Goal: Complete application form

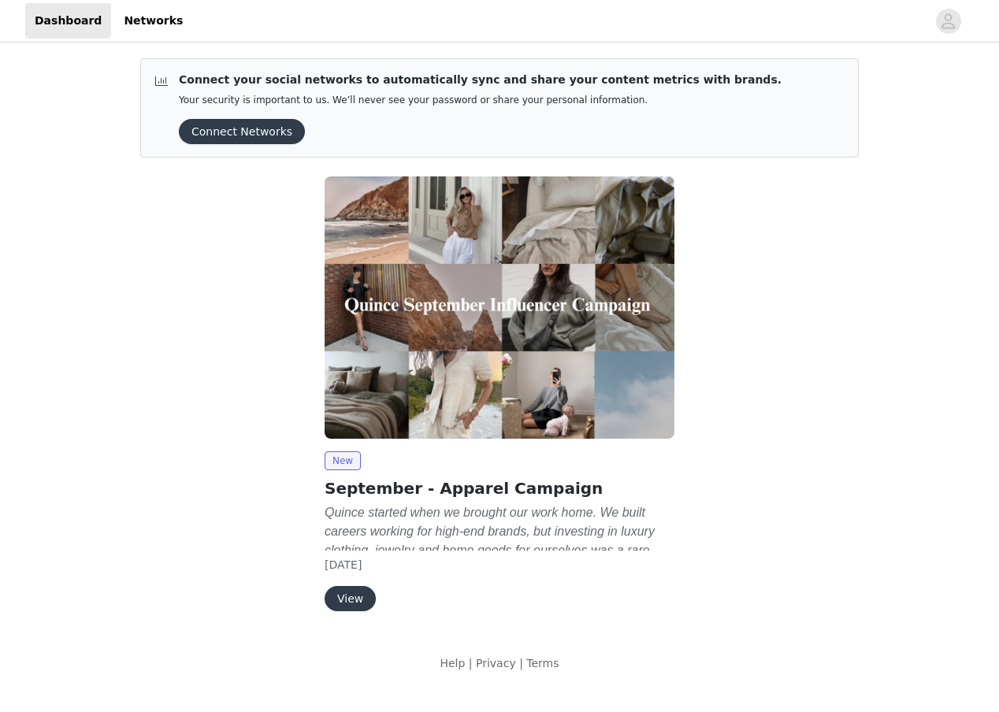
click at [349, 607] on button "View" at bounding box center [350, 598] width 51 height 25
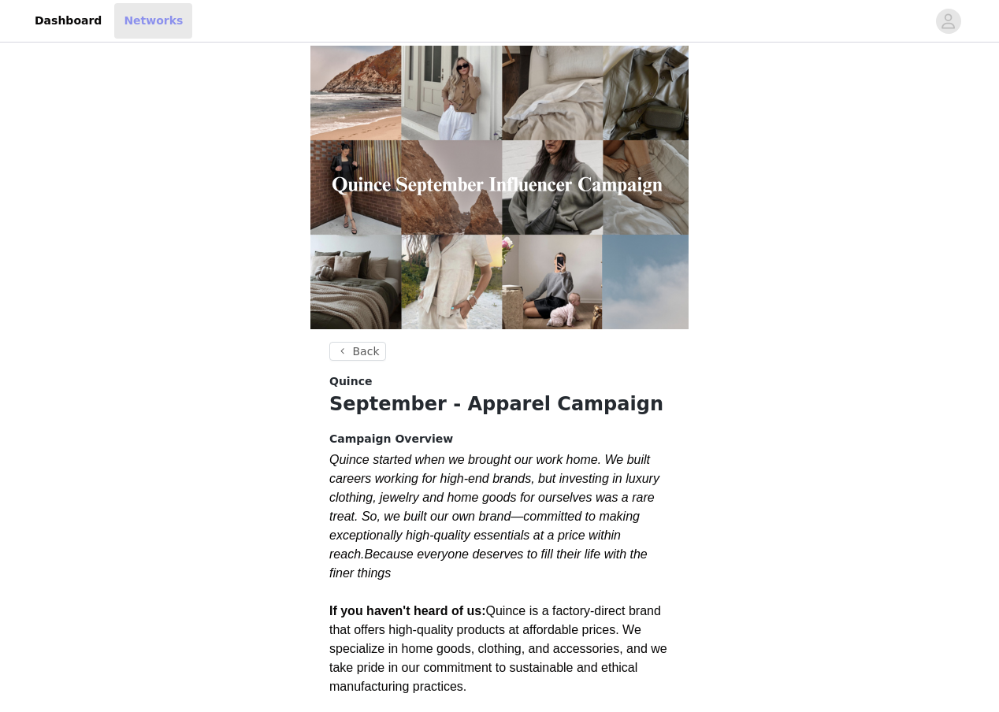
click at [124, 28] on link "Networks" at bounding box center [153, 20] width 78 height 35
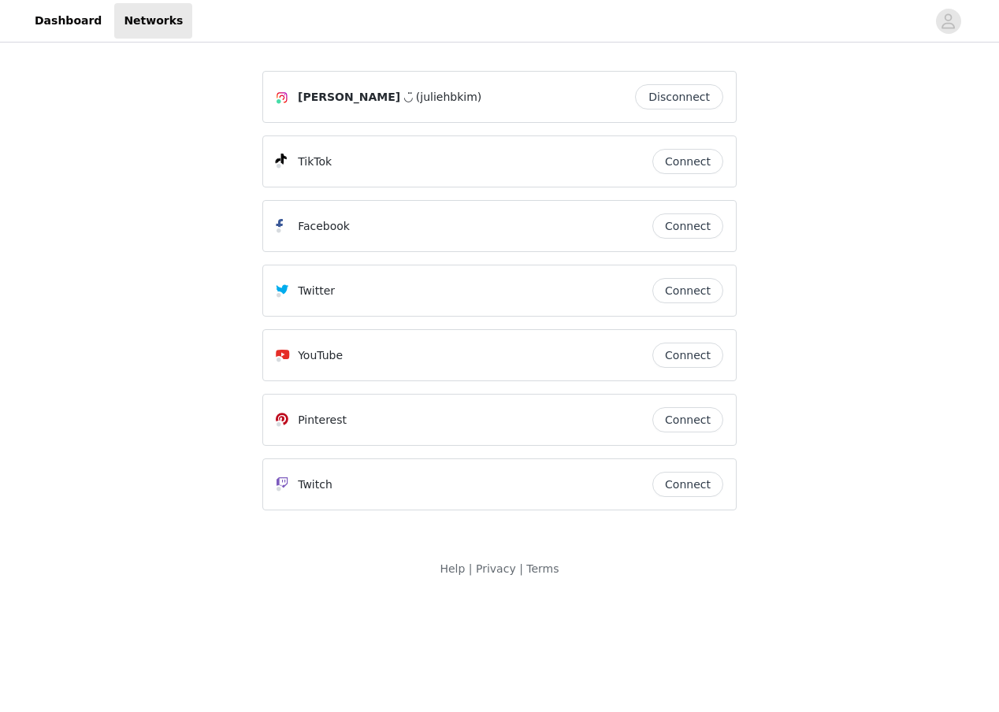
click at [692, 162] on button "Connect" at bounding box center [687, 161] width 71 height 25
click at [60, 20] on link "Dashboard" at bounding box center [68, 20] width 86 height 35
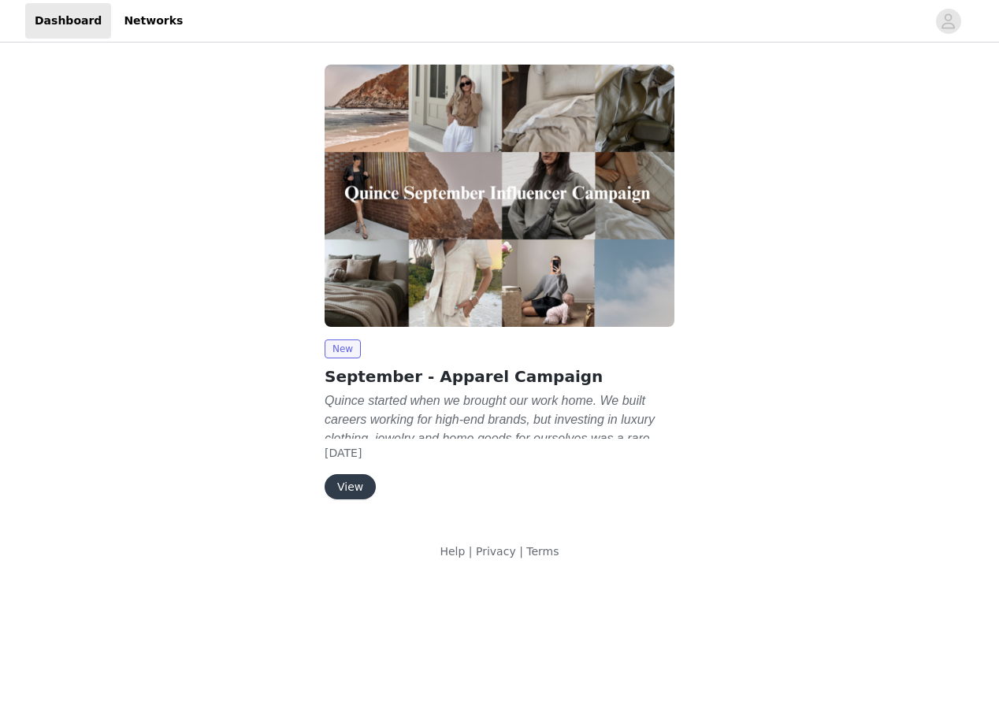
click at [353, 493] on button "View" at bounding box center [350, 486] width 51 height 25
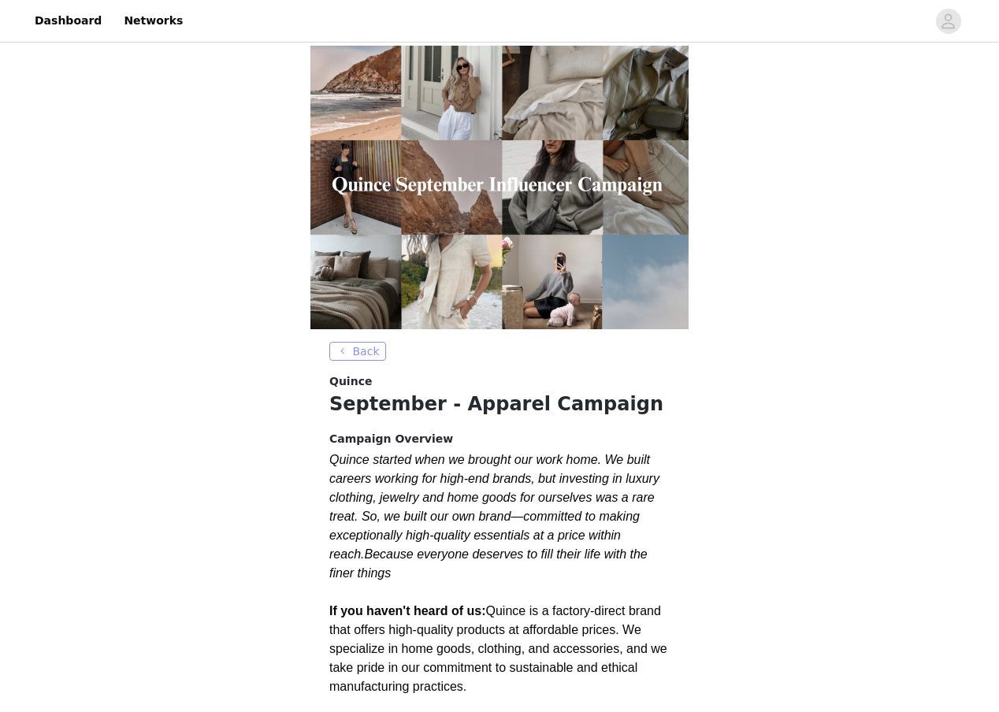
click at [373, 352] on button "Back" at bounding box center [357, 351] width 57 height 19
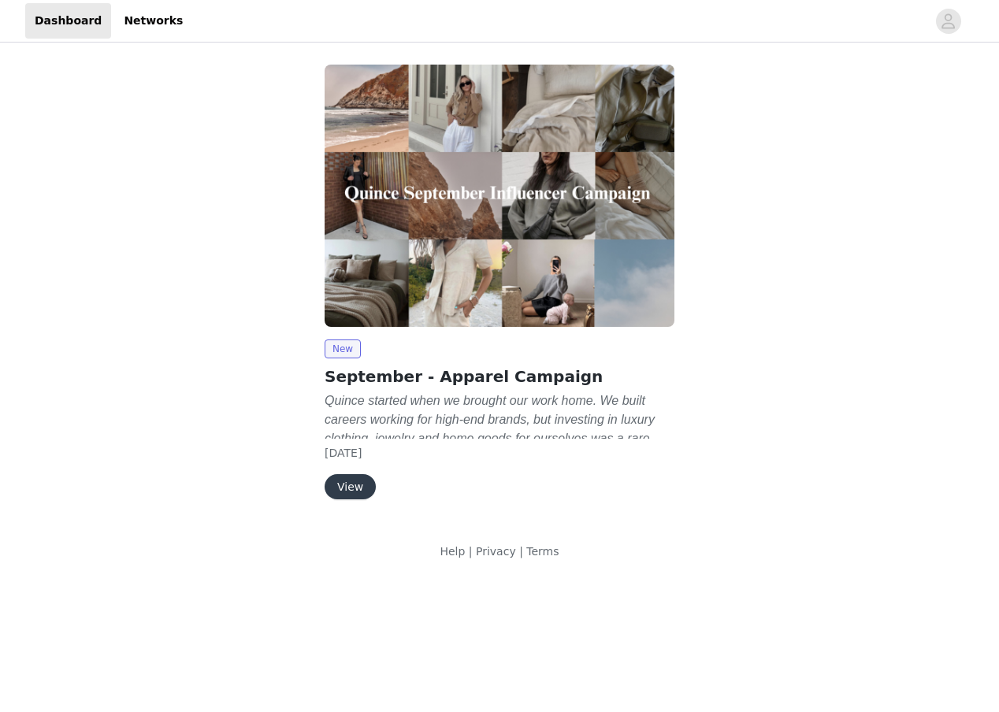
click at [355, 483] on button "View" at bounding box center [350, 486] width 51 height 25
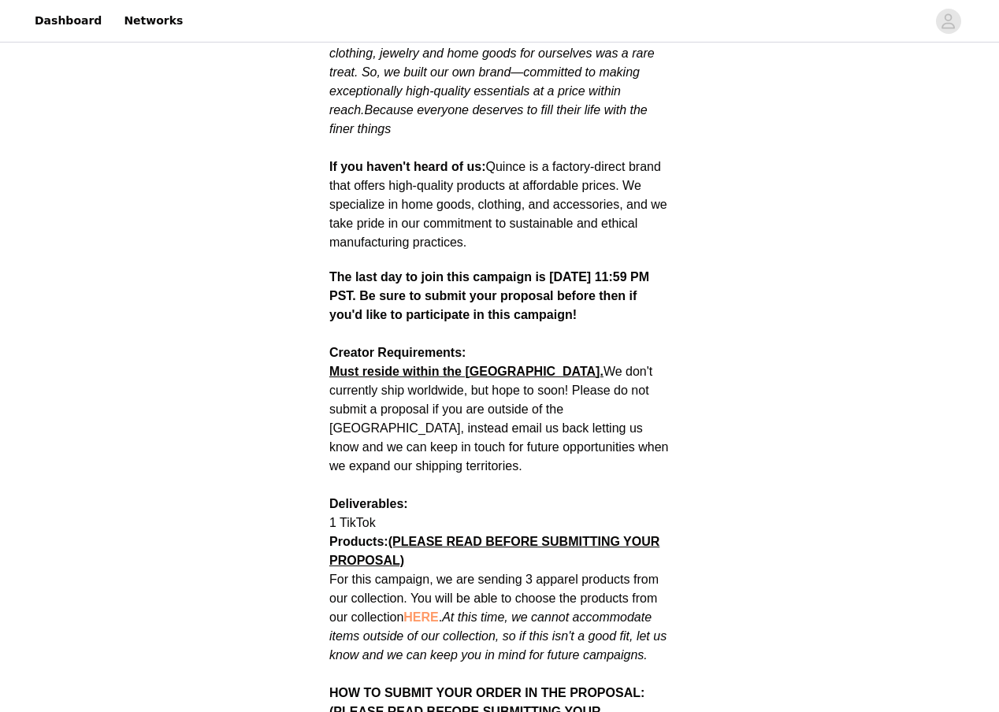
scroll to position [452, 0]
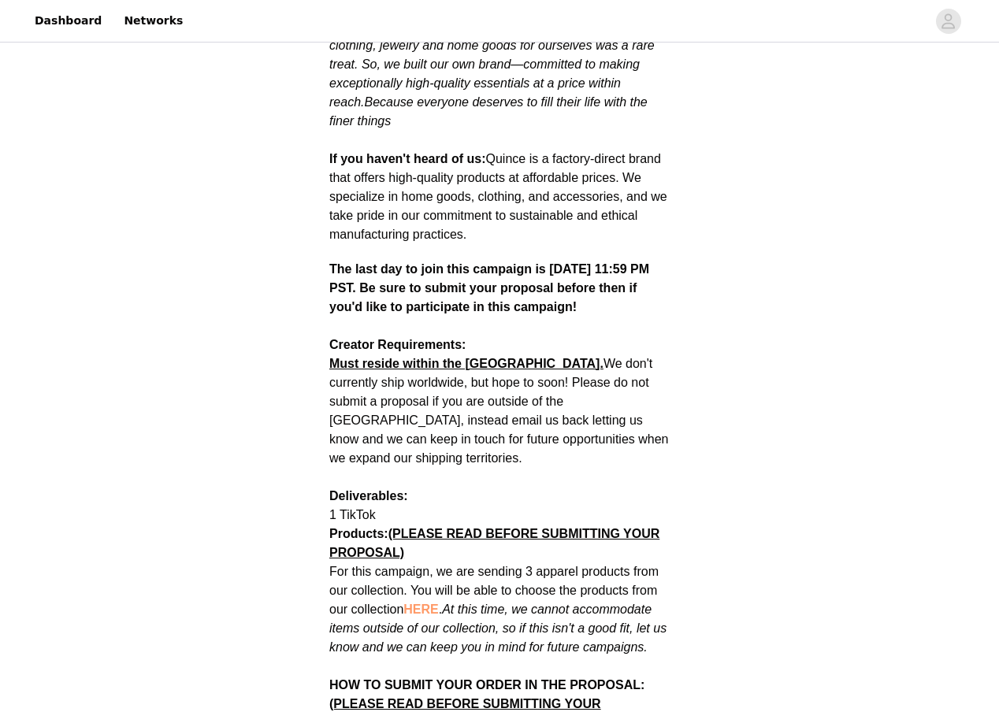
click at [421, 603] on span "HERE" at bounding box center [420, 609] width 35 height 13
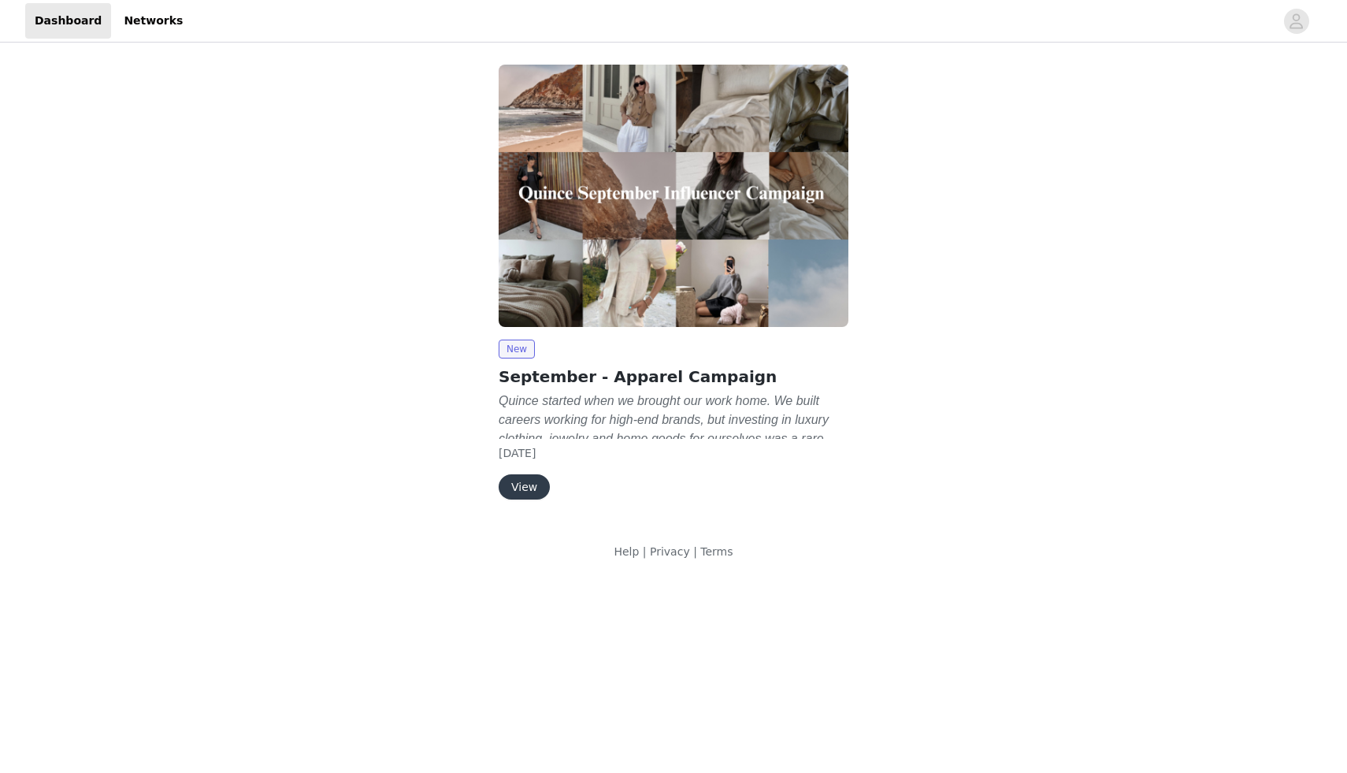
click at [533, 487] on button "View" at bounding box center [524, 486] width 51 height 25
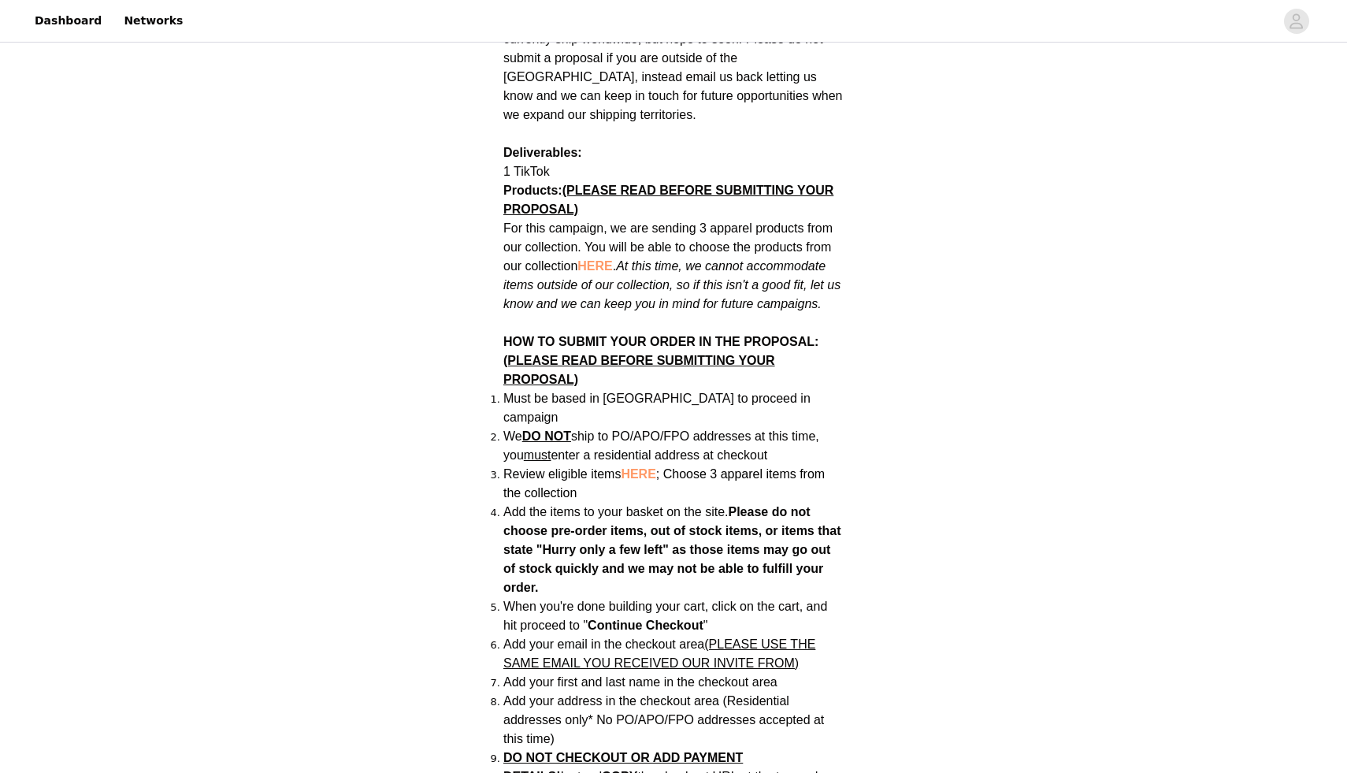
scroll to position [802, 0]
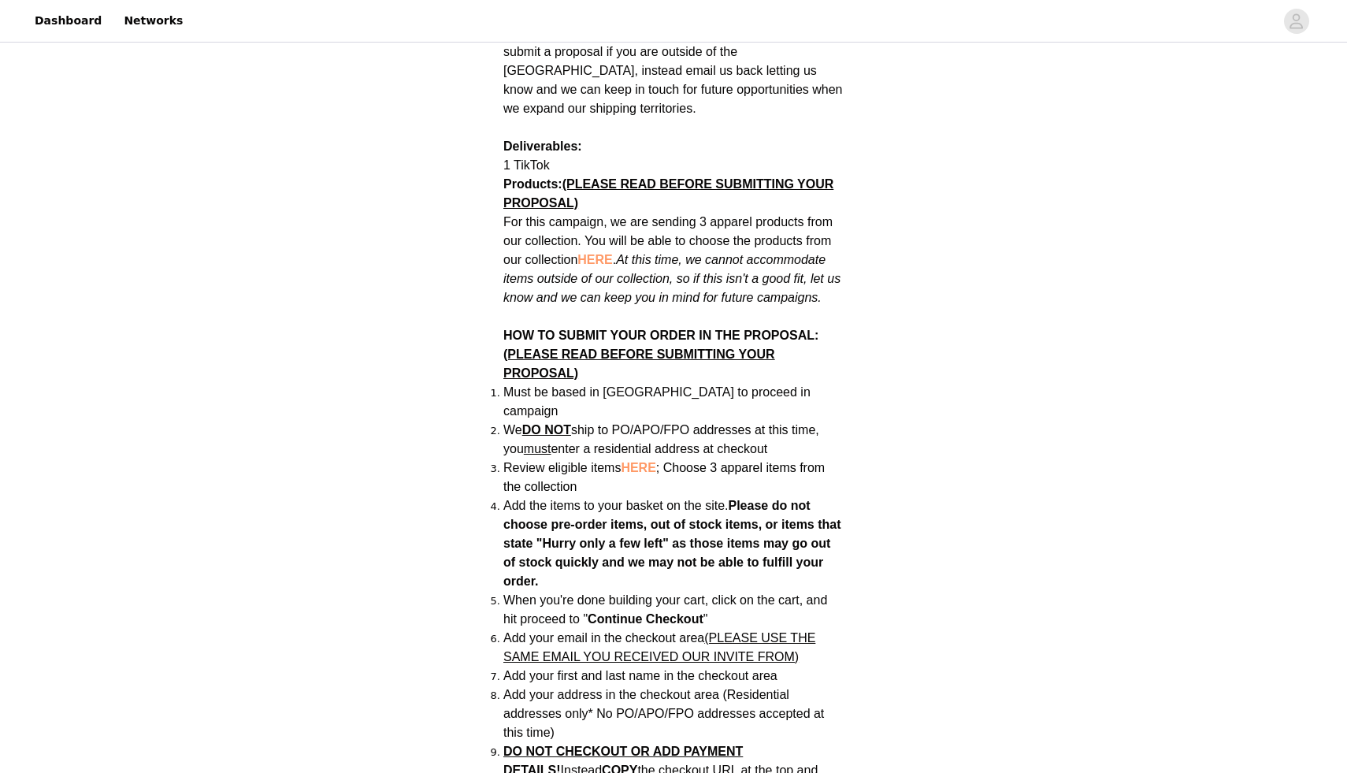
click at [851, 410] on section "Back Quince September - Apparel Campaign Campaign Overview Quince started when …" at bounding box center [673, 663] width 378 height 2246
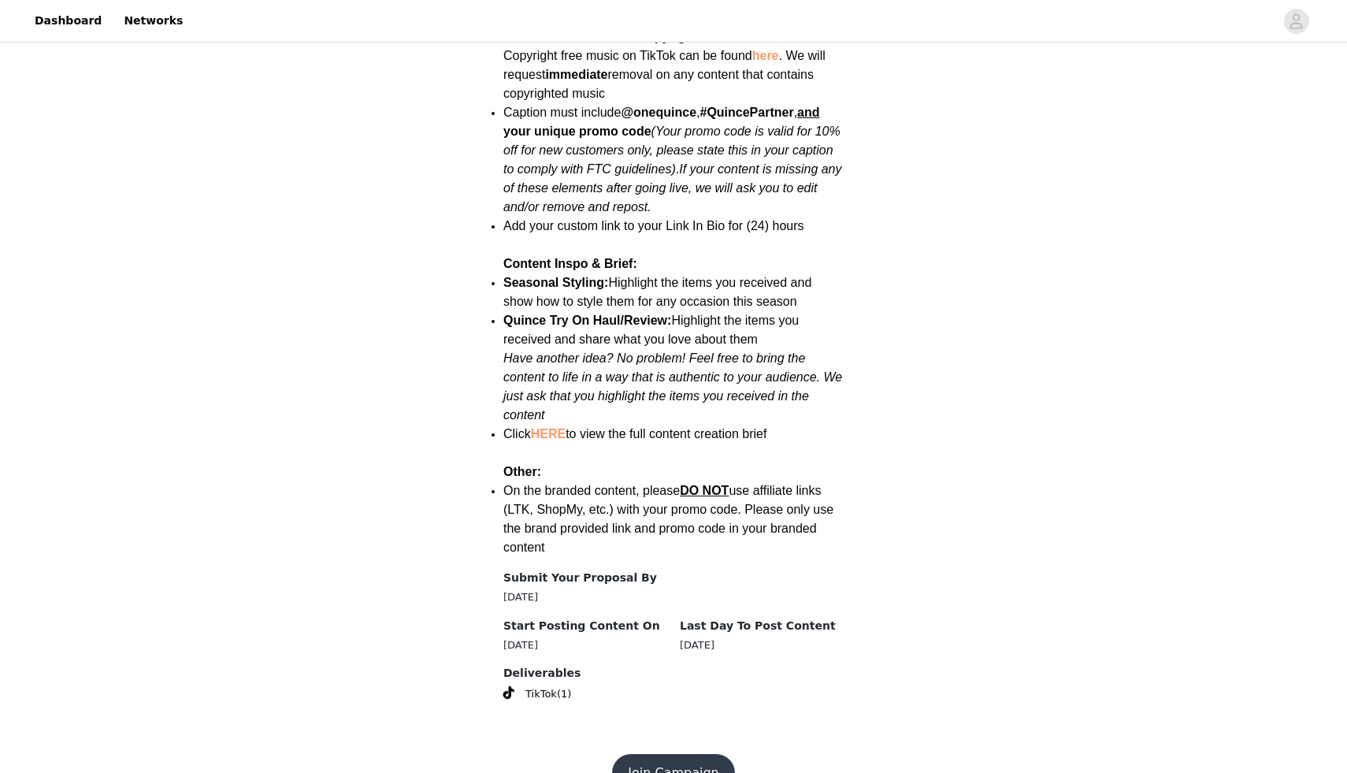
scroll to position [1854, 0]
click at [551, 425] on link "HERE" at bounding box center [548, 431] width 35 height 13
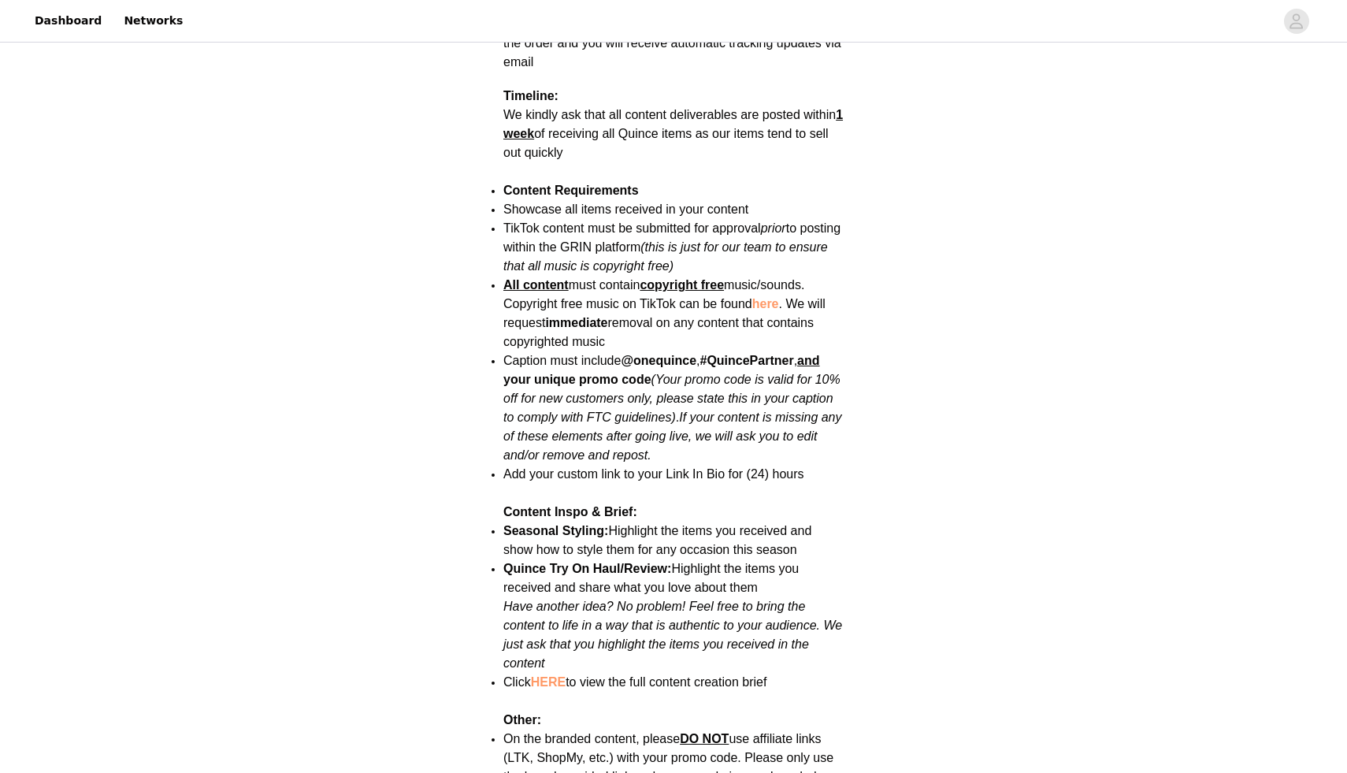
scroll to position [1854, 0]
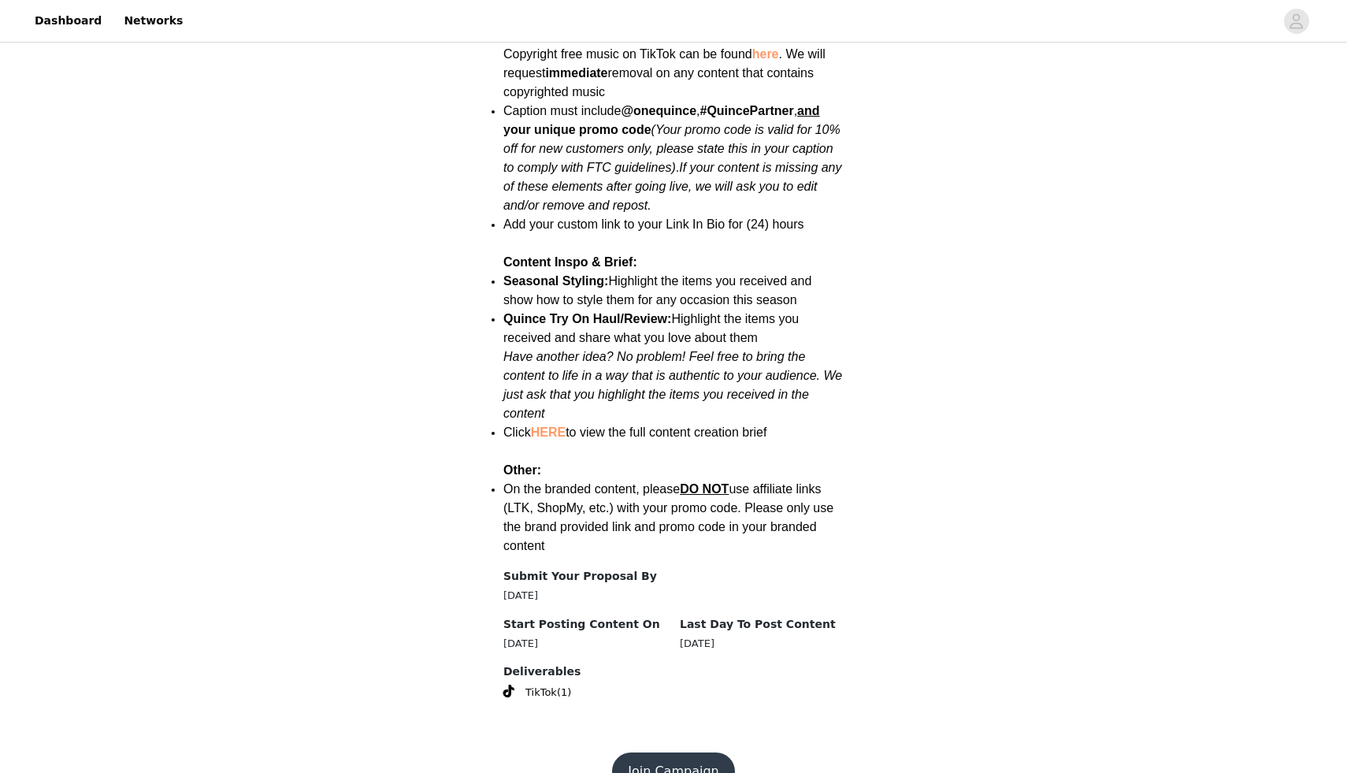
click at [673, 752] on button "Join Campaign" at bounding box center [673, 771] width 122 height 38
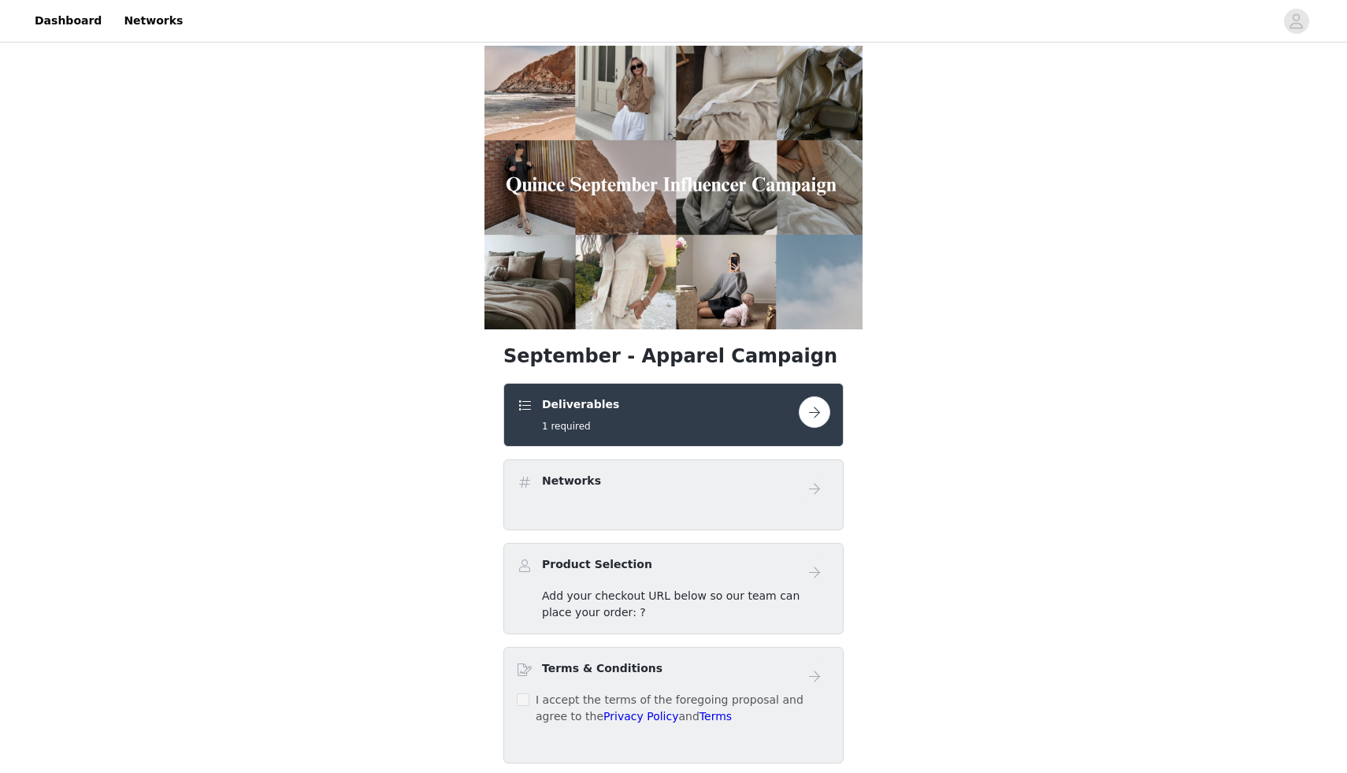
click at [811, 420] on button "button" at bounding box center [815, 412] width 32 height 32
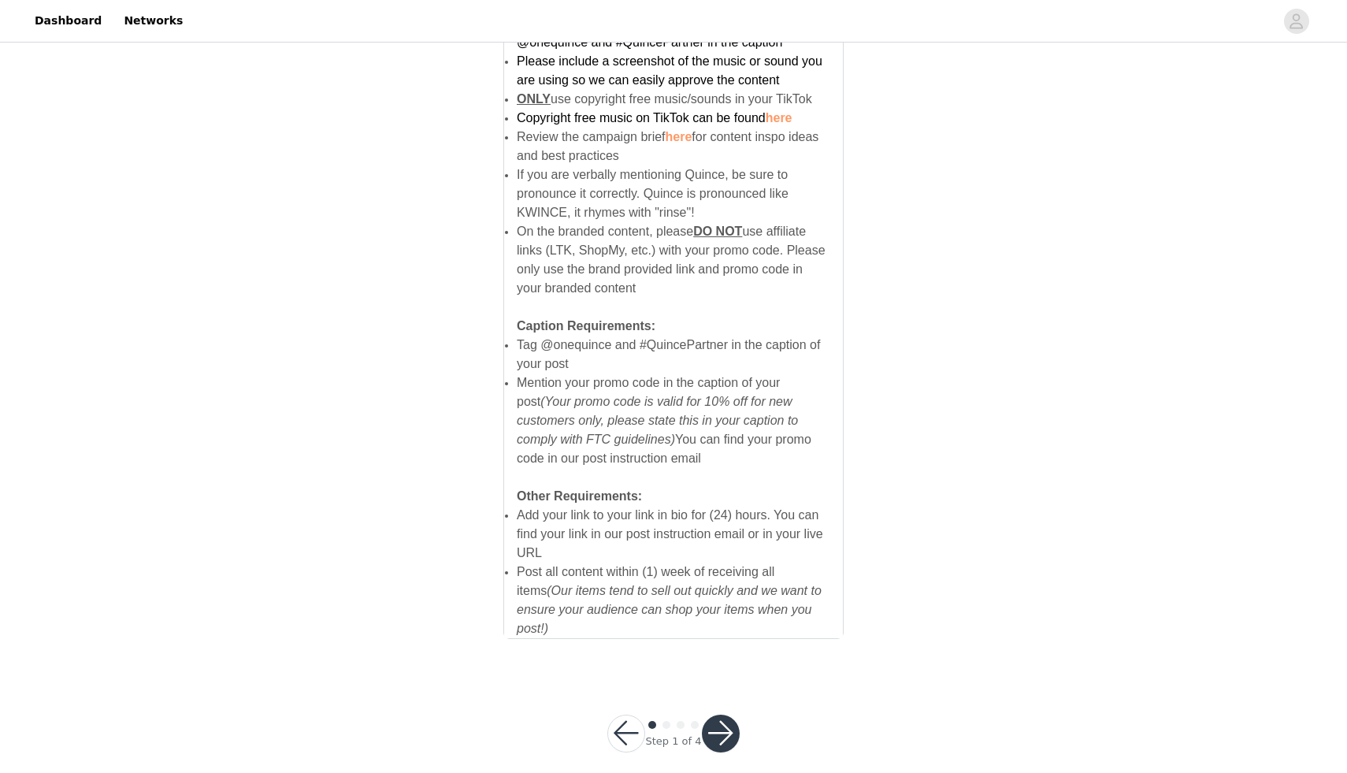
scroll to position [922, 0]
click at [633, 725] on button "button" at bounding box center [626, 733] width 38 height 38
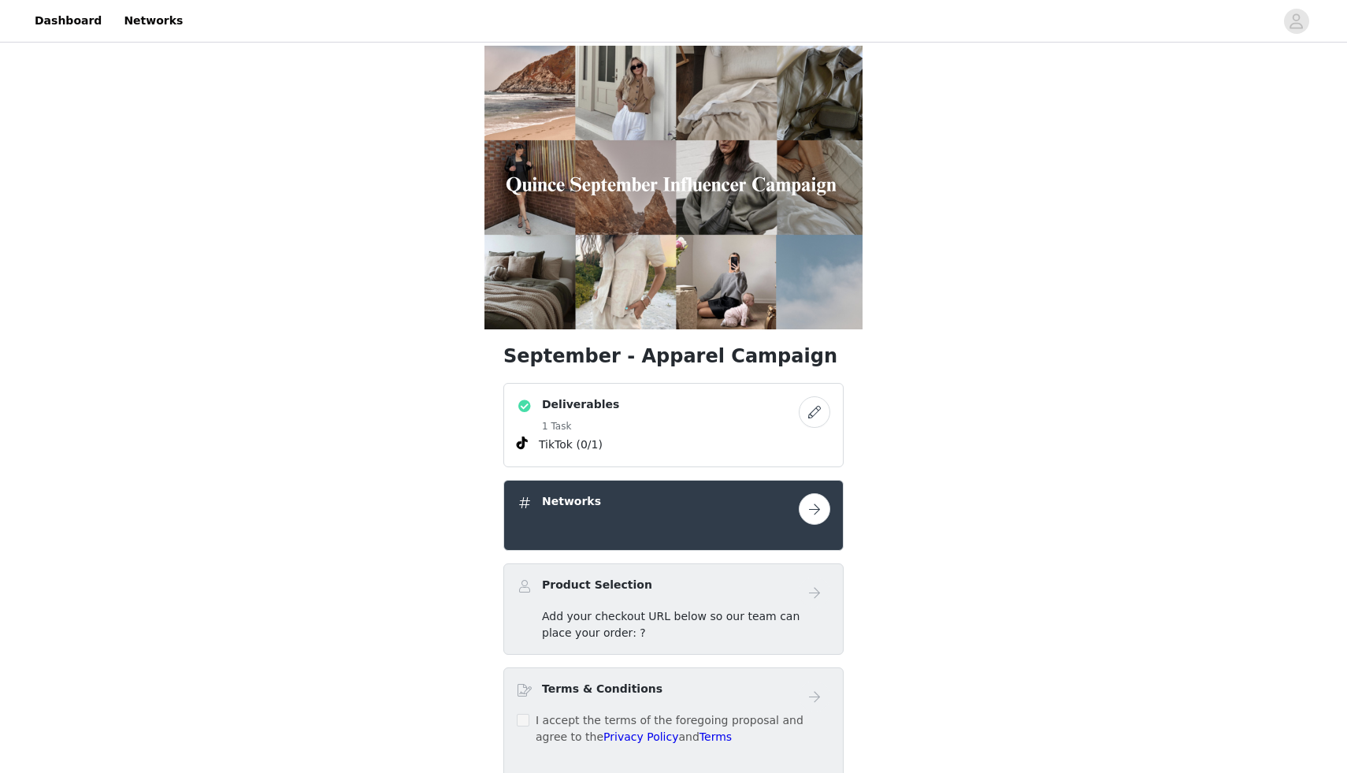
scroll to position [144, 0]
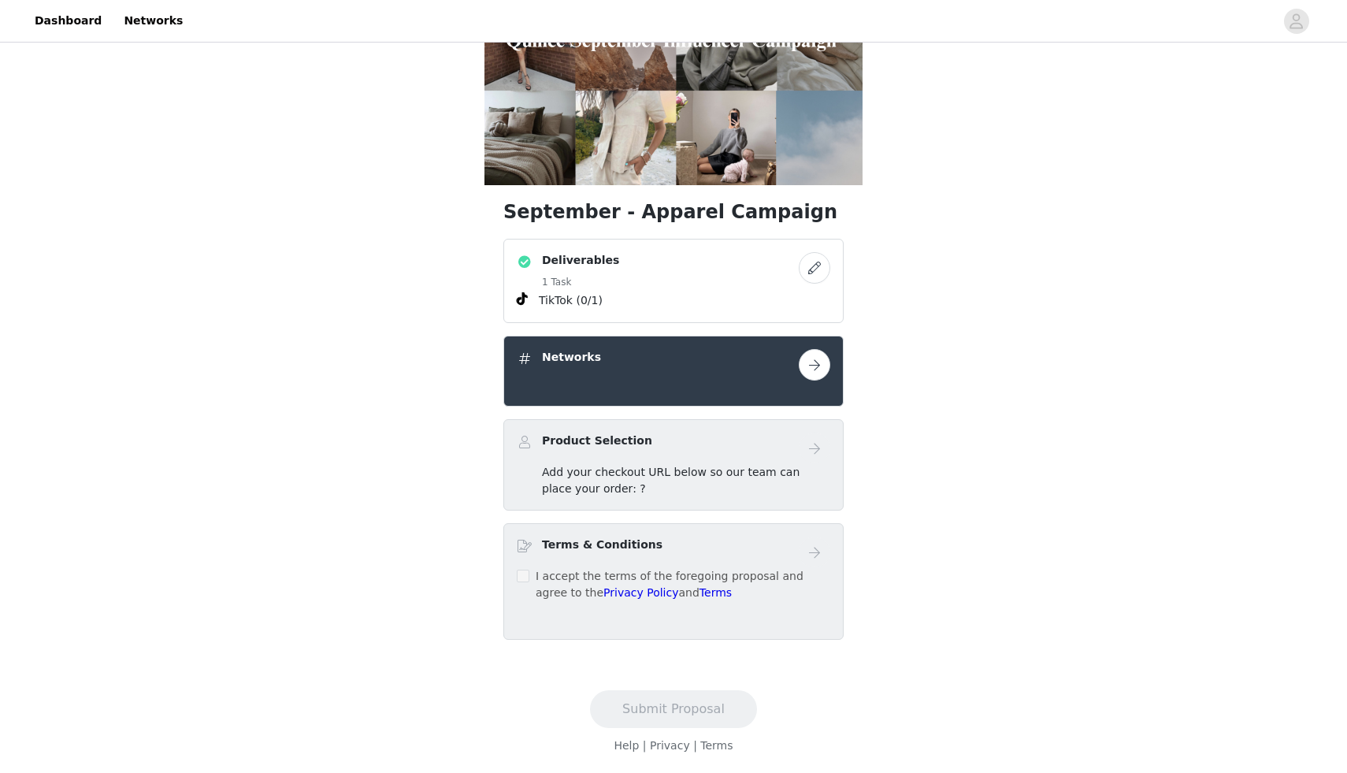
click at [527, 472] on div "Add your checkout URL below so our team can place your order: ?" at bounding box center [673, 480] width 313 height 33
click at [605, 481] on div "Add your checkout URL below so our team can place your order: ?" at bounding box center [686, 480] width 288 height 33
click at [817, 365] on button "button" at bounding box center [815, 365] width 32 height 32
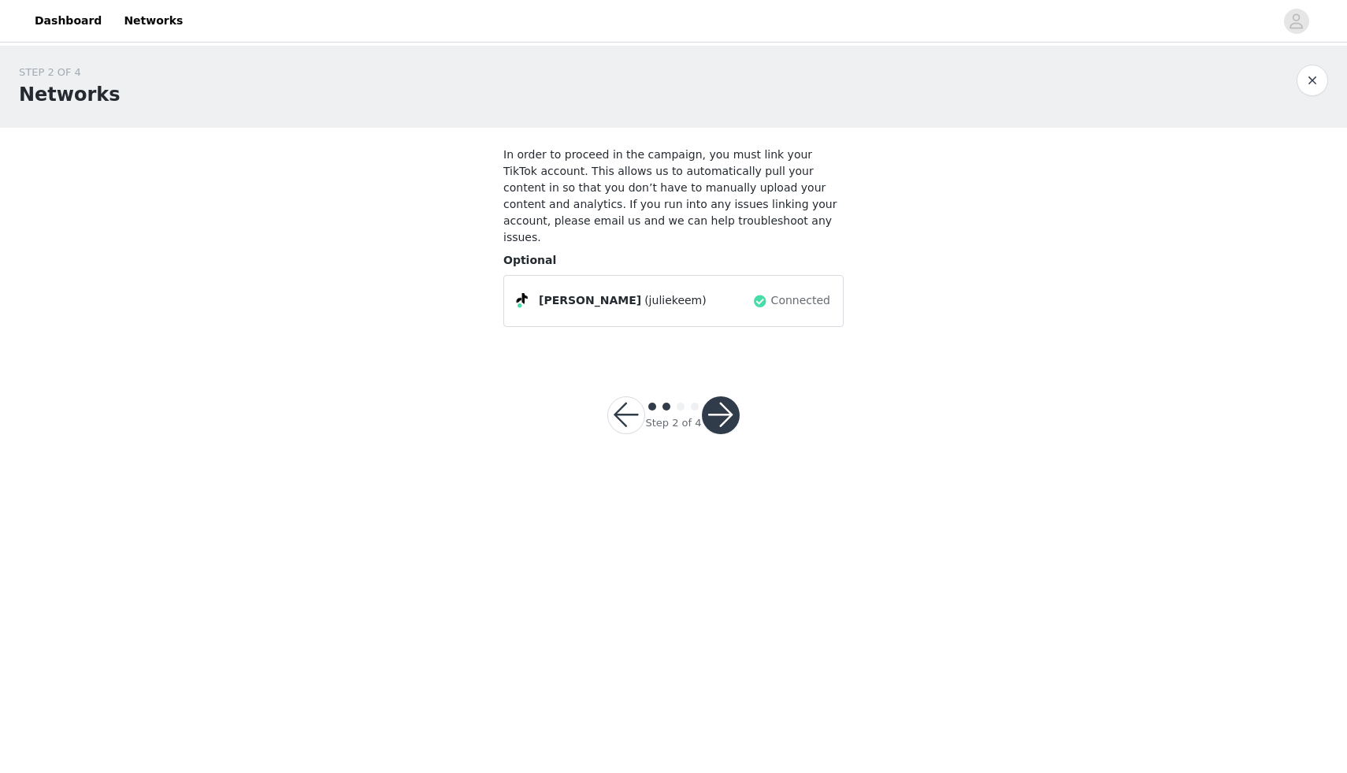
click at [717, 401] on button "button" at bounding box center [721, 415] width 38 height 38
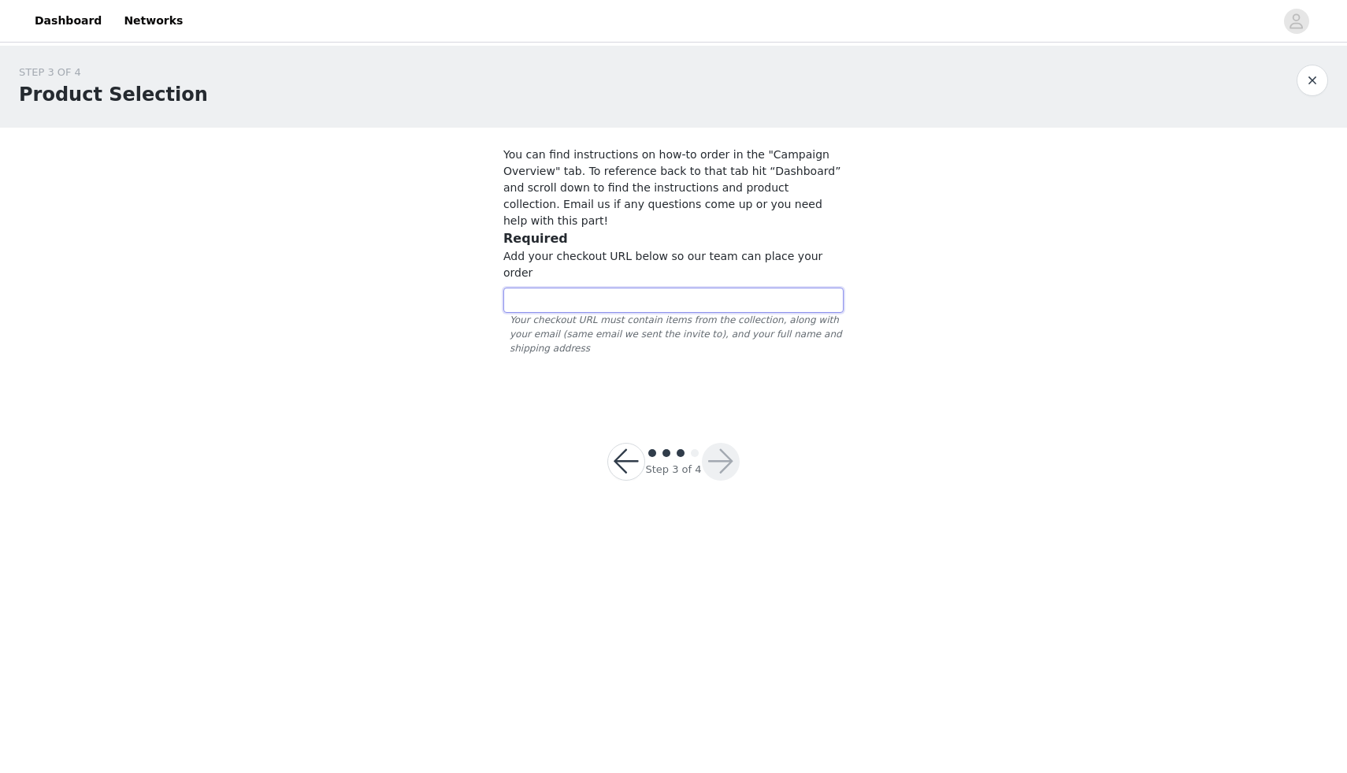
click at [577, 288] on input "text" at bounding box center [673, 300] width 340 height 25
paste input "[URL][DOMAIN_NAME]"
click at [799, 288] on input "[URL][DOMAIN_NAME]," at bounding box center [673, 300] width 340 height 25
drag, startPoint x: 799, startPoint y: 261, endPoint x: 1053, endPoint y: 262, distance: 253.6
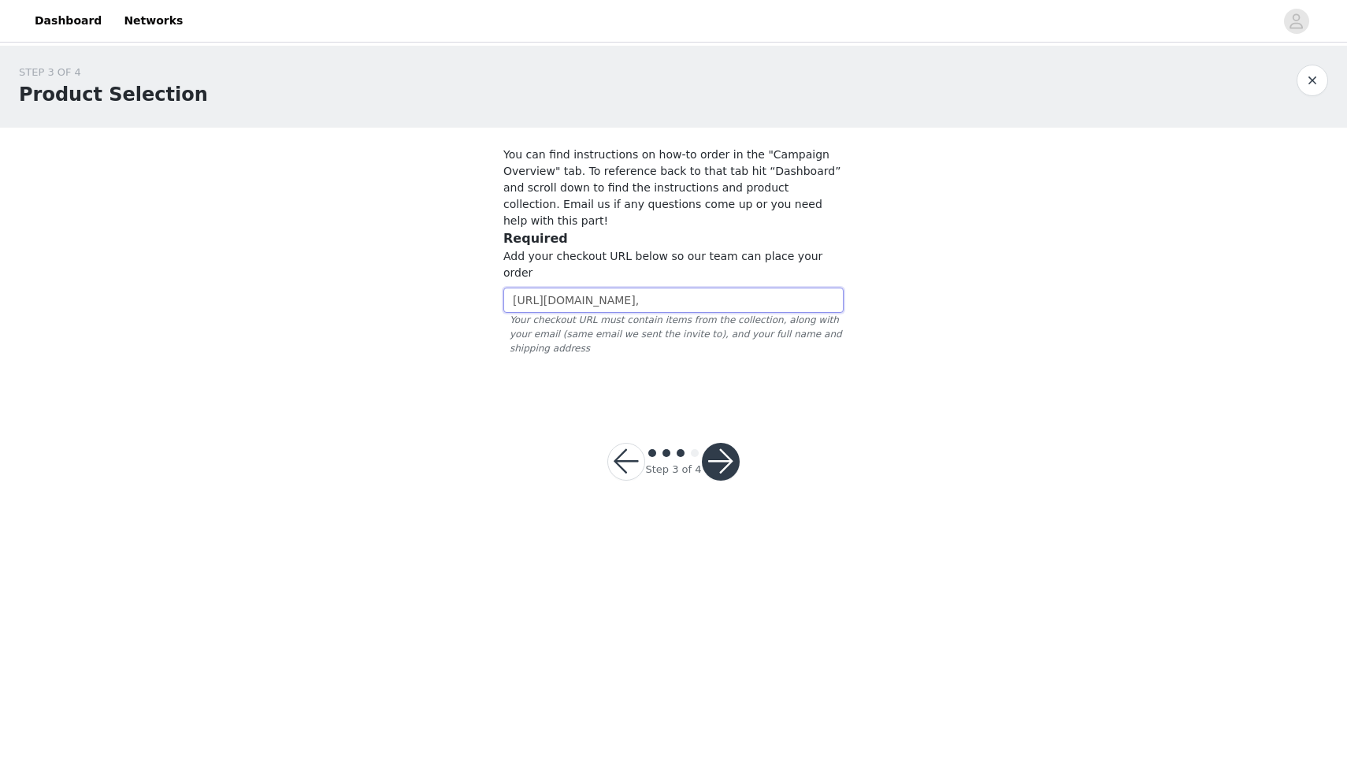
click at [1053, 262] on div "STEP 3 OF 4 Product Selection You can find instructions on how-to order in the …" at bounding box center [673, 225] width 1347 height 359
paste input "[URL][DOMAIN_NAME]"
drag, startPoint x: 815, startPoint y: 265, endPoint x: 993, endPoint y: 265, distance: 178.0
click at [993, 266] on div "STEP 3 OF 4 Product Selection You can find instructions on how-to order in the …" at bounding box center [673, 225] width 1347 height 359
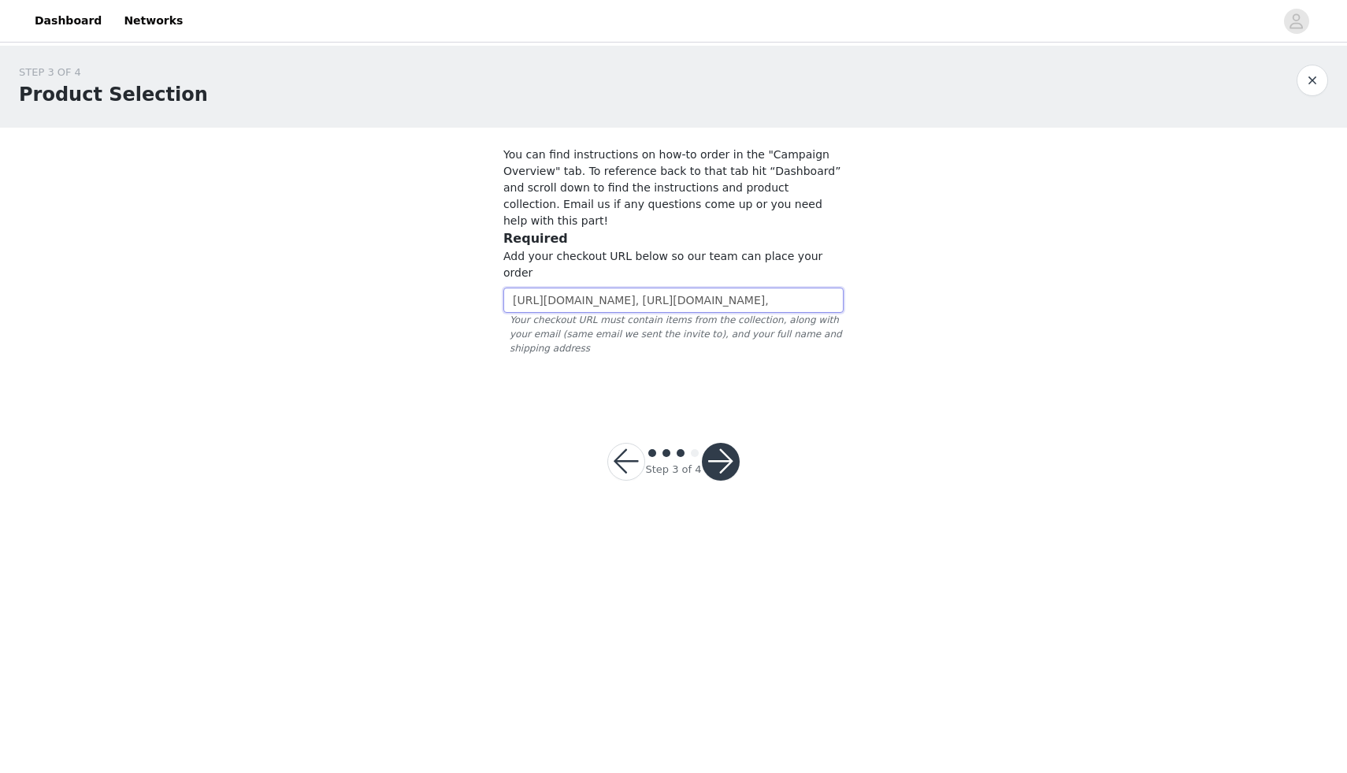
scroll to position [0, 0]
drag, startPoint x: 822, startPoint y: 274, endPoint x: 1163, endPoint y: 261, distance: 340.5
click at [1163, 261] on div "STEP 3 OF 4 Product Selection You can find instructions on how-to order in the …" at bounding box center [673, 225] width 1347 height 359
click at [814, 288] on input "[URL][DOMAIN_NAME], [URL][DOMAIN_NAME]," at bounding box center [673, 300] width 340 height 25
drag, startPoint x: 814, startPoint y: 269, endPoint x: 1174, endPoint y: 284, distance: 359.5
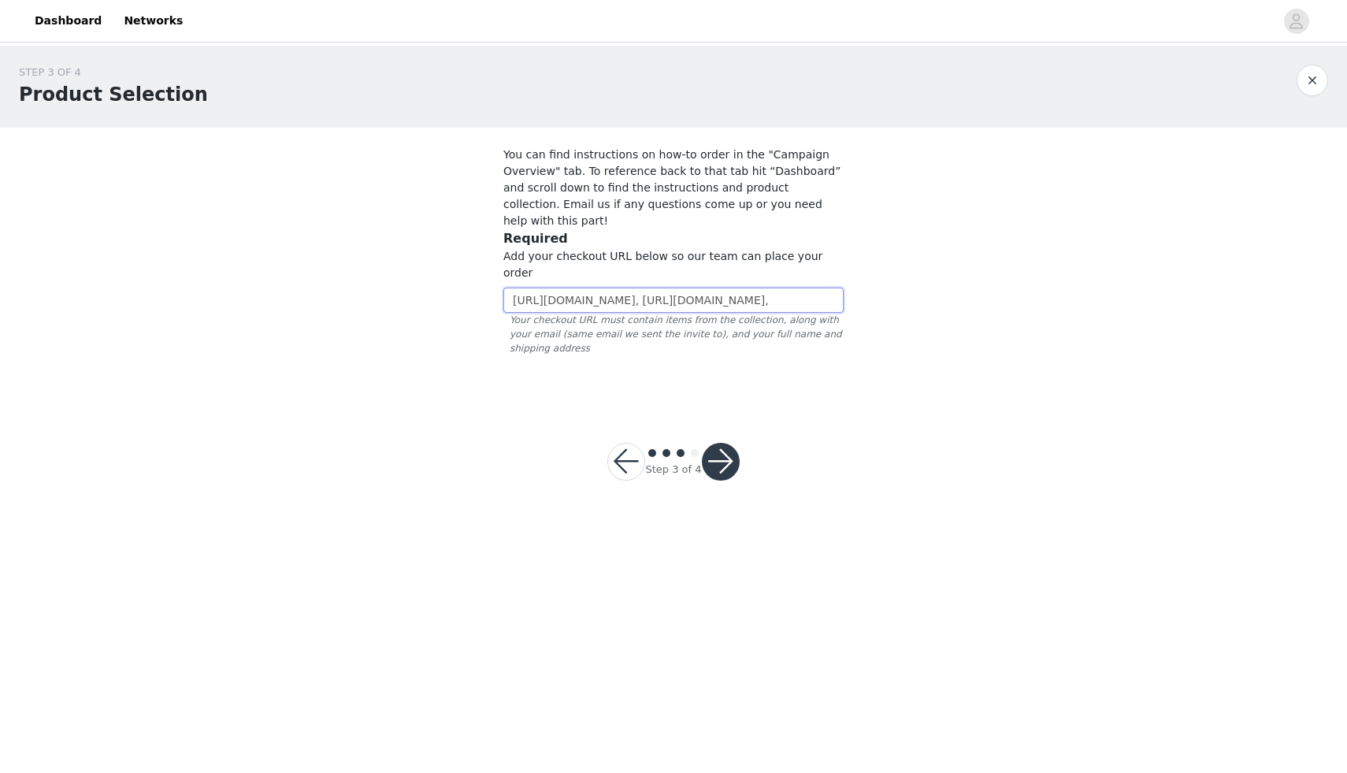
click at [1174, 284] on div "STEP 3 OF 4 Product Selection You can find instructions on how-to order in the …" at bounding box center [673, 225] width 1347 height 359
paste input "[URL][DOMAIN_NAME]"
type input "[URL][DOMAIN_NAME], [URL][DOMAIN_NAME], [URL][DOMAIN_NAME]"
click at [721, 443] on button "button" at bounding box center [721, 462] width 38 height 38
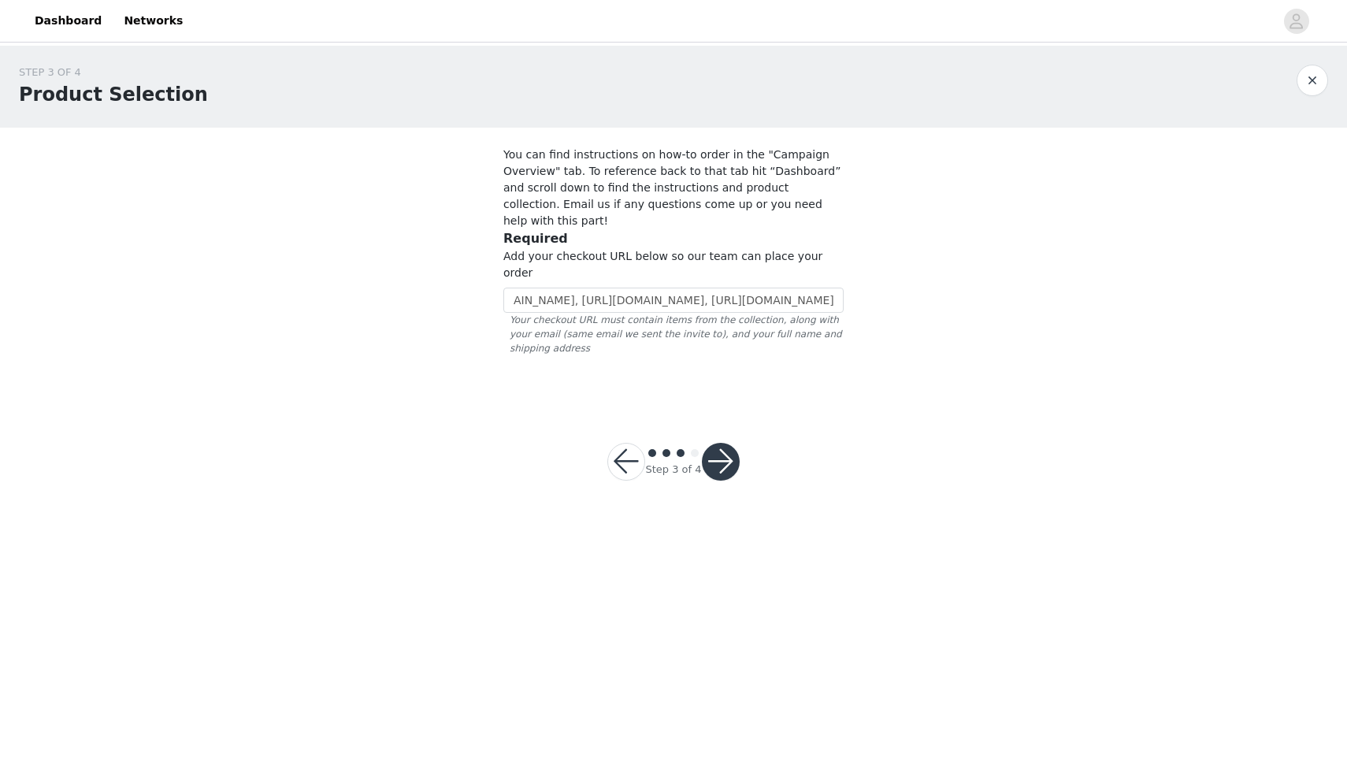
scroll to position [0, 0]
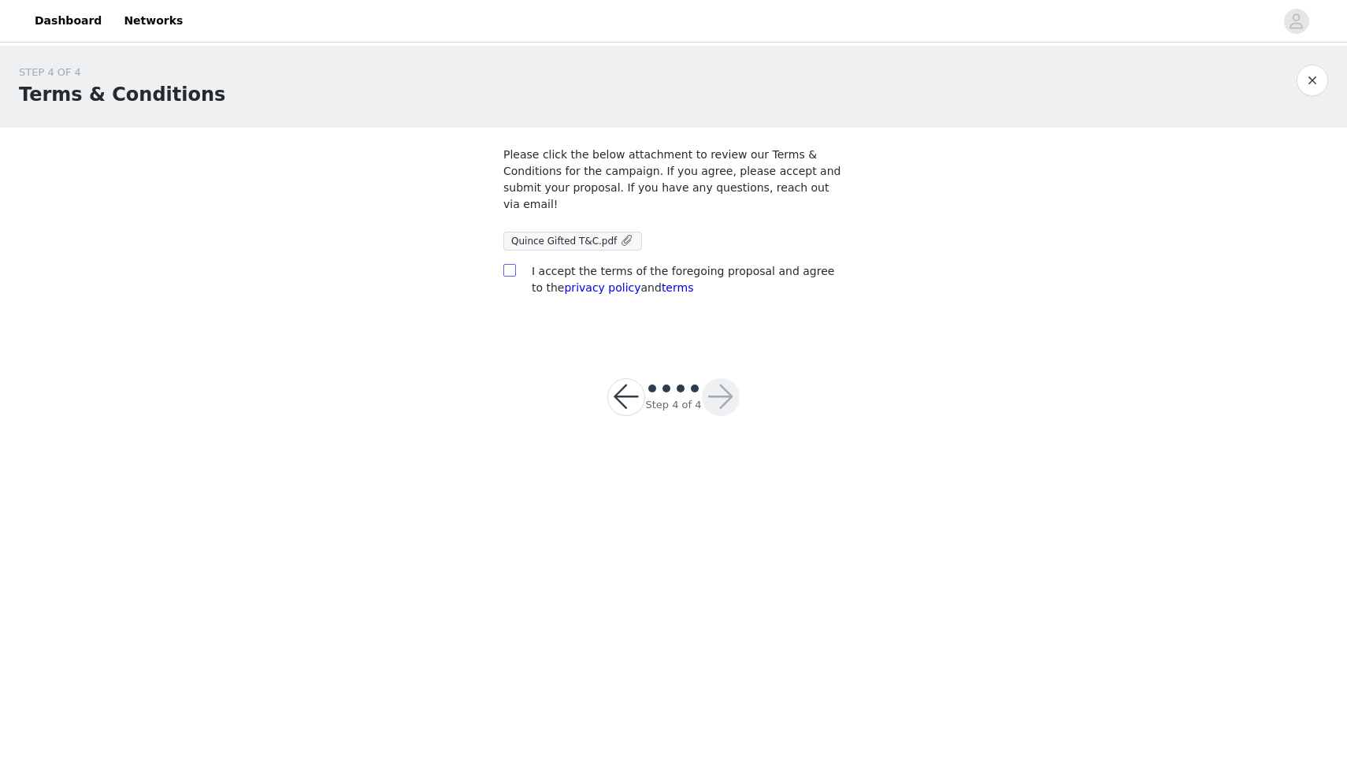
click at [506, 270] on input "checkbox" at bounding box center [508, 269] width 11 height 11
checkbox input "true"
click at [601, 241] on span "Quince Gifted T&C.pdf" at bounding box center [564, 241] width 106 height 11
click at [705, 400] on button "button" at bounding box center [721, 397] width 38 height 38
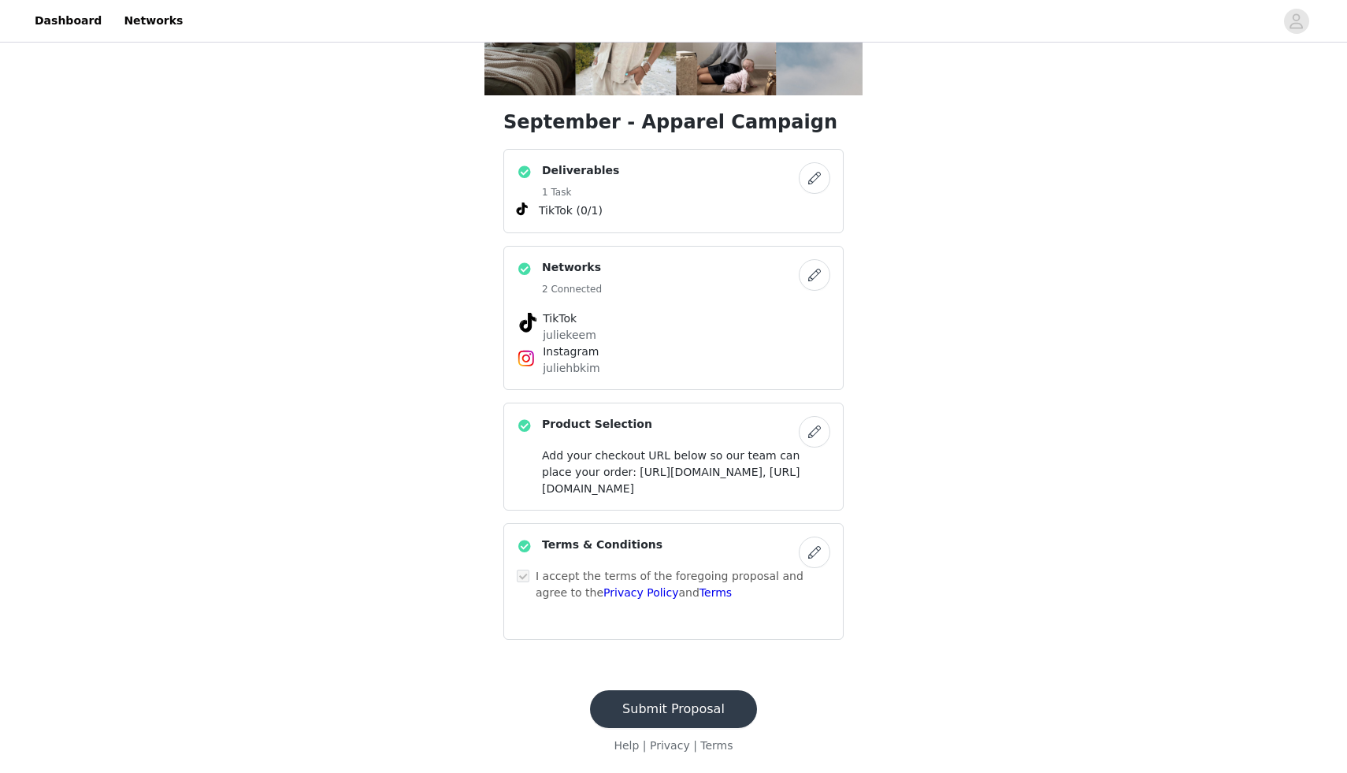
scroll to position [300, 0]
click at [662, 713] on button "Submit Proposal" at bounding box center [673, 709] width 167 height 38
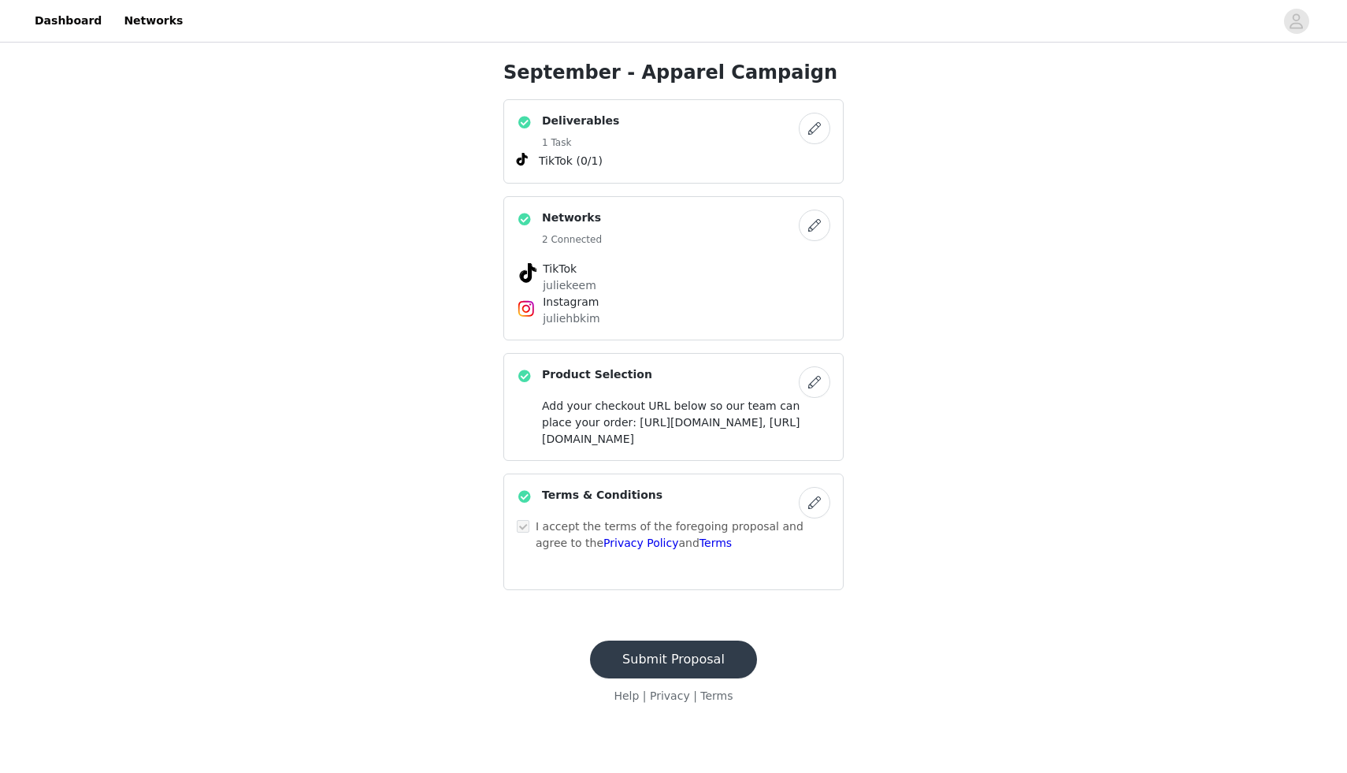
scroll to position [0, 0]
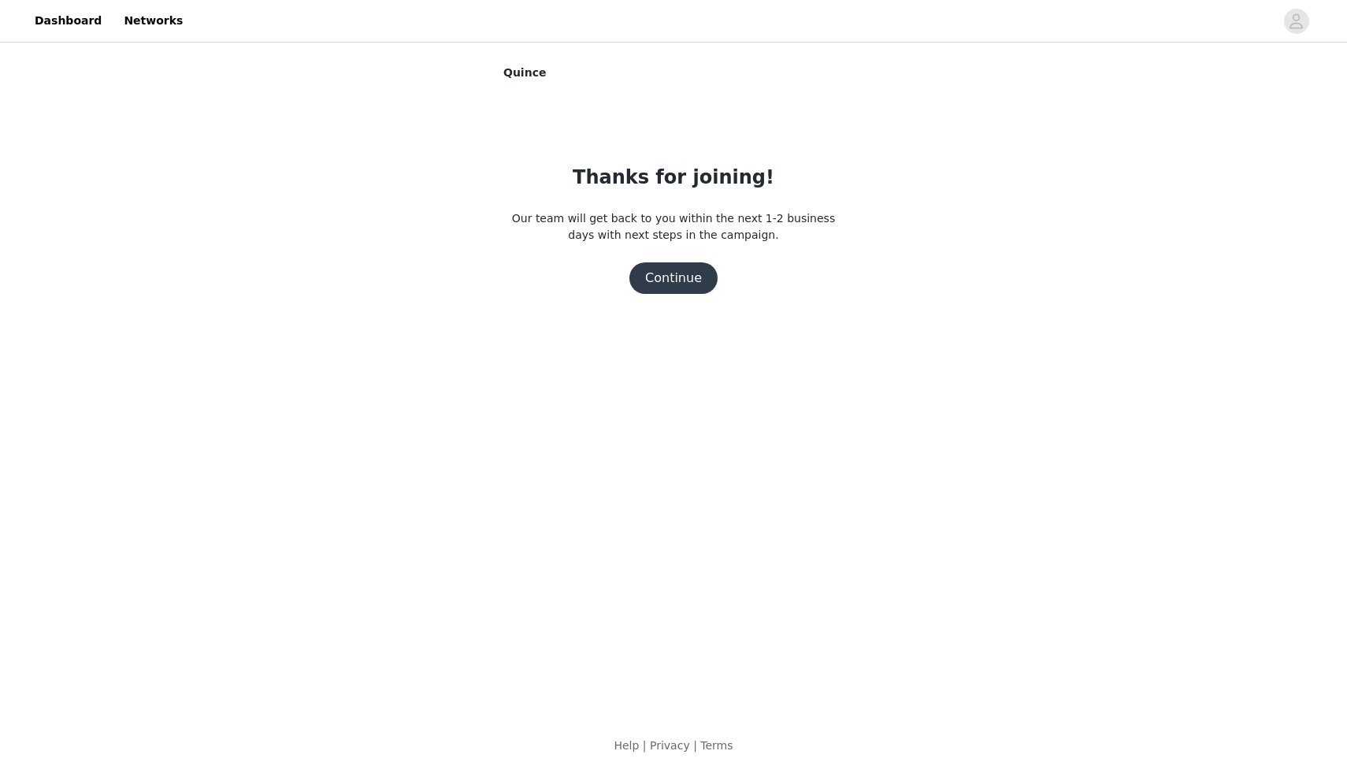
click at [674, 273] on button "Continue" at bounding box center [673, 278] width 88 height 32
